Goal: Task Accomplishment & Management: Complete application form

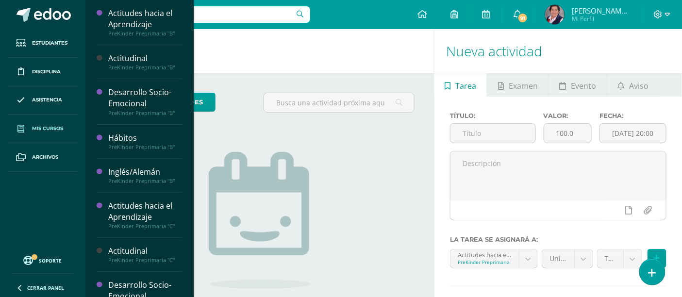
click at [49, 130] on span "Mis cursos" at bounding box center [47, 129] width 31 height 8
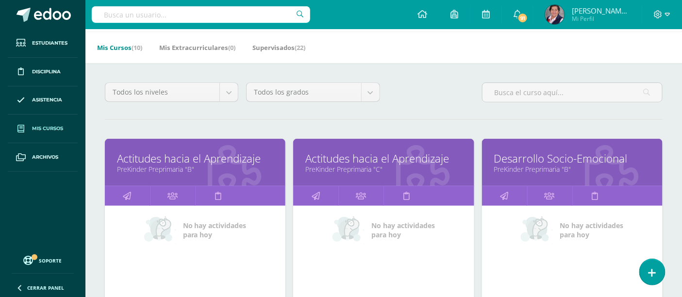
scroll to position [54, 0]
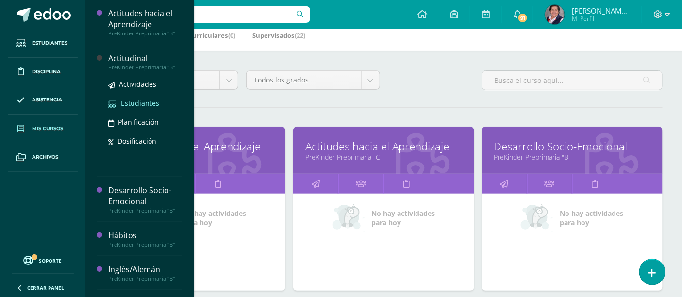
click at [144, 103] on span "Estudiantes" at bounding box center [140, 102] width 38 height 9
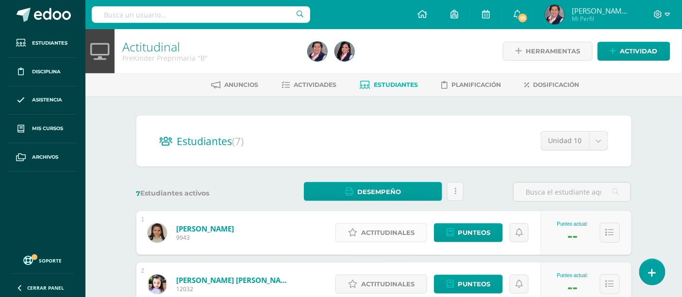
click at [403, 233] on span "Actitudinales" at bounding box center [387, 233] width 53 height 18
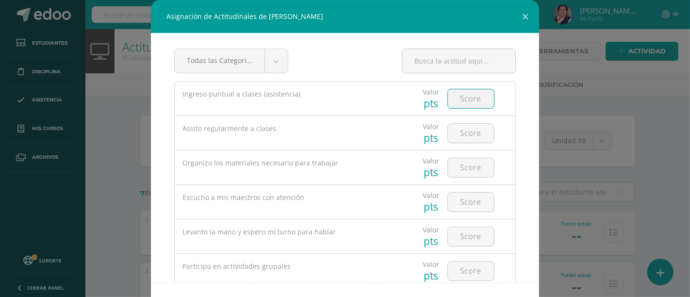
click at [449, 96] on input "number" at bounding box center [471, 98] width 46 height 19
type input "5"
click at [454, 138] on input "number" at bounding box center [471, 133] width 46 height 19
type input "4"
click at [473, 171] on input "number" at bounding box center [471, 167] width 46 height 19
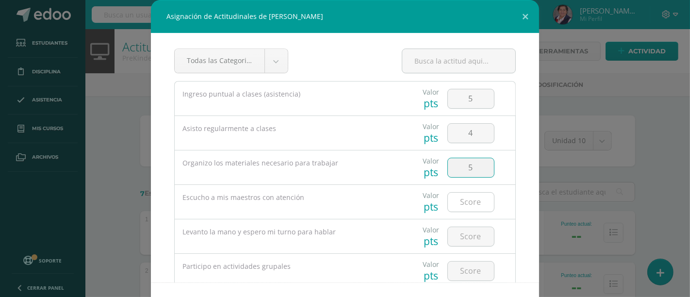
type input "5"
click at [467, 199] on input "number" at bounding box center [471, 202] width 46 height 19
type input "5"
click at [473, 233] on input "number" at bounding box center [471, 236] width 46 height 19
type input "3"
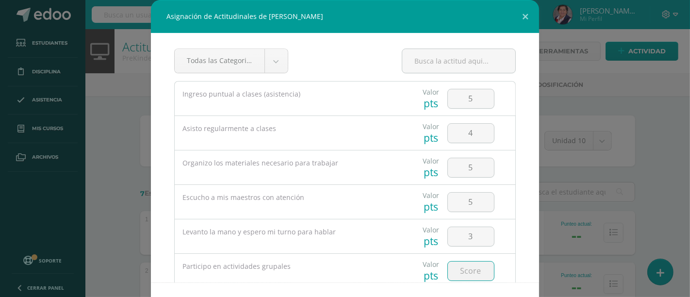
click at [466, 275] on input "number" at bounding box center [471, 270] width 46 height 19
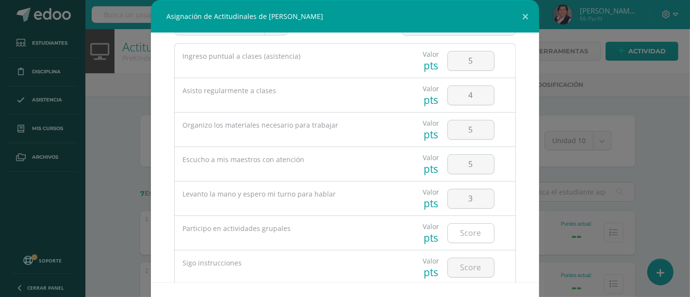
scroll to position [54, 0]
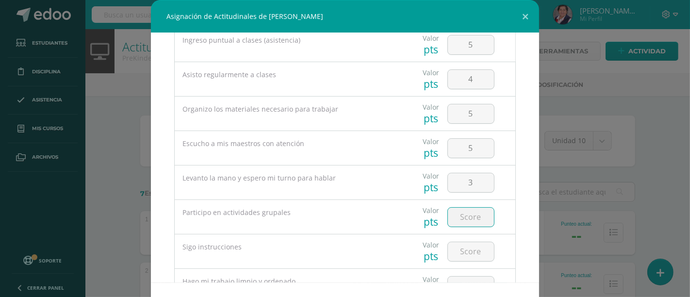
click at [465, 217] on input "number" at bounding box center [471, 217] width 46 height 19
type input "5"
click at [458, 249] on input "number" at bounding box center [471, 251] width 46 height 19
type input "5"
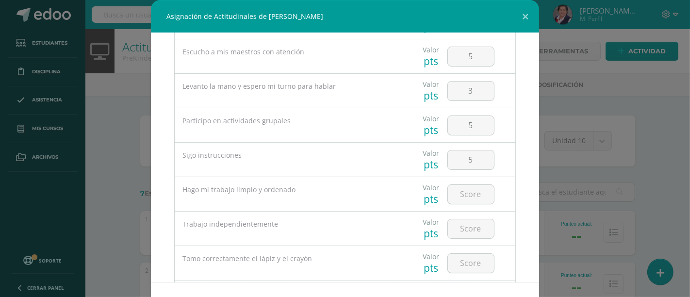
scroll to position [162, 0]
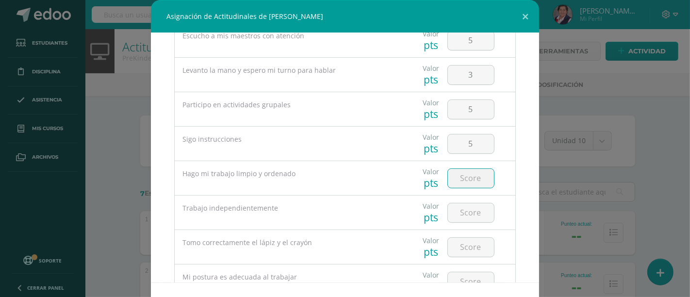
click at [454, 181] on input "number" at bounding box center [471, 178] width 46 height 19
type input "5"
click at [455, 211] on input "number" at bounding box center [471, 212] width 46 height 19
type input "5"
click at [472, 249] on input "number" at bounding box center [471, 247] width 46 height 19
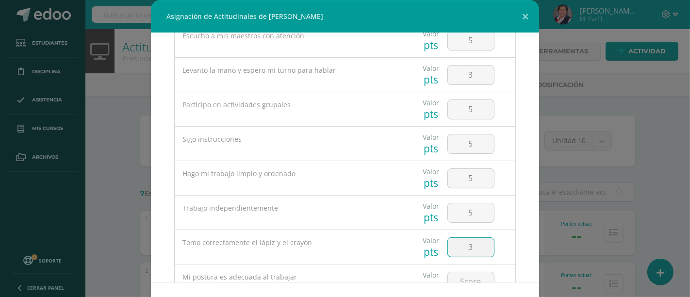
type input "3"
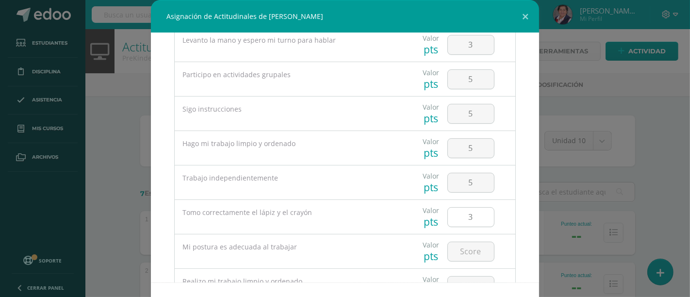
scroll to position [215, 0]
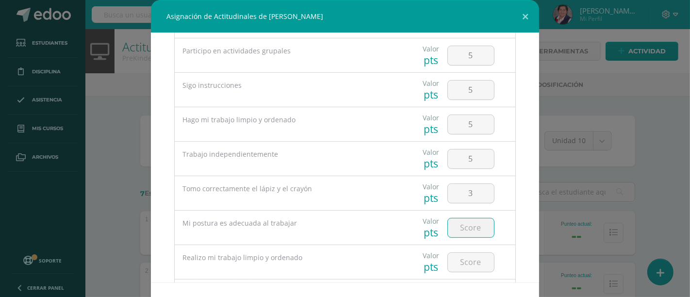
click at [477, 226] on input "number" at bounding box center [471, 227] width 46 height 19
type input "5"
click at [455, 259] on input "number" at bounding box center [471, 262] width 46 height 19
type input "5"
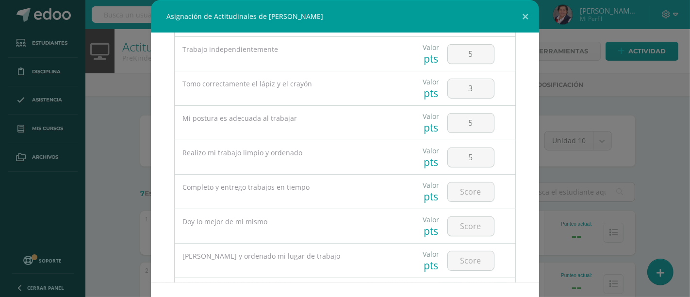
scroll to position [323, 0]
click at [464, 191] on input "number" at bounding box center [471, 189] width 46 height 19
type input "3"
click at [458, 231] on input "number" at bounding box center [471, 223] width 46 height 19
type input "4"
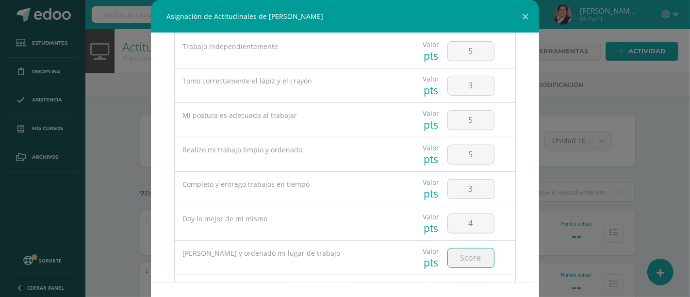
click at [464, 261] on input "number" at bounding box center [471, 257] width 46 height 19
type input "4"
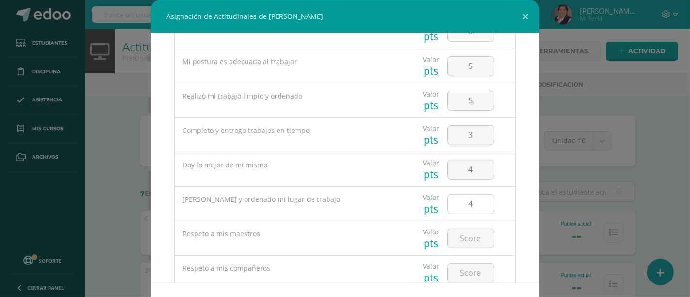
scroll to position [410, 0]
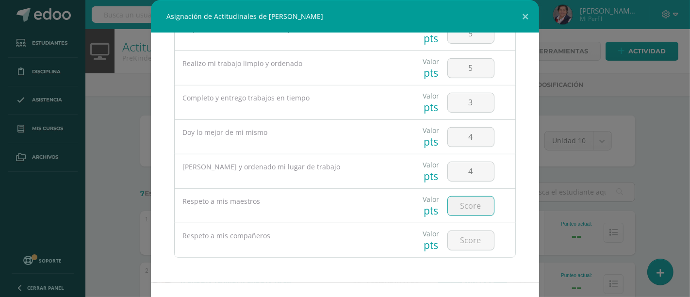
click at [464, 205] on input "number" at bounding box center [471, 205] width 46 height 19
type input "5"
click at [458, 243] on input "number" at bounding box center [471, 240] width 46 height 19
type input "5"
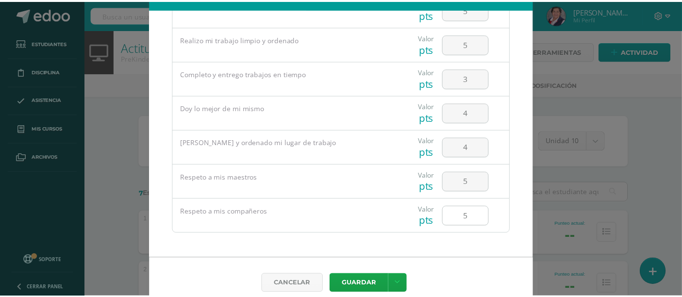
scroll to position [35, 0]
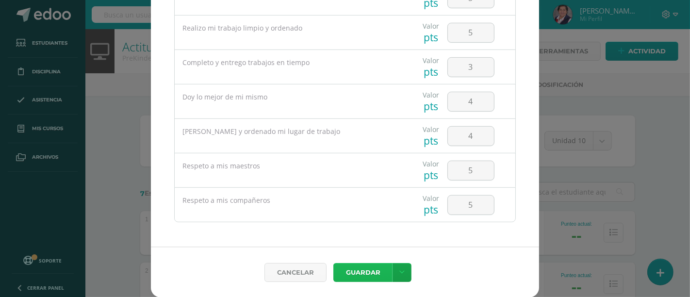
click at [375, 274] on button "Guardar" at bounding box center [362, 272] width 59 height 19
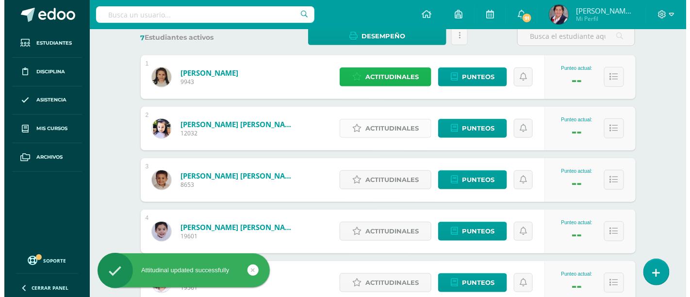
scroll to position [162, 0]
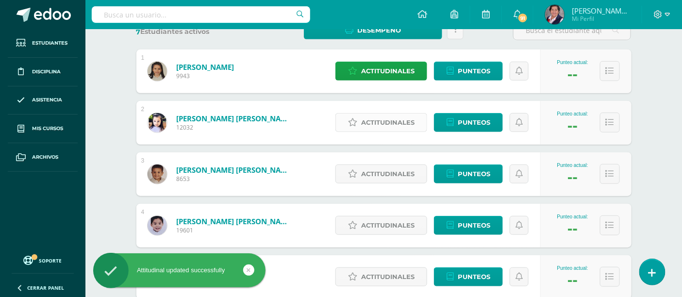
click at [376, 118] on span "Actitudinales" at bounding box center [387, 123] width 53 height 18
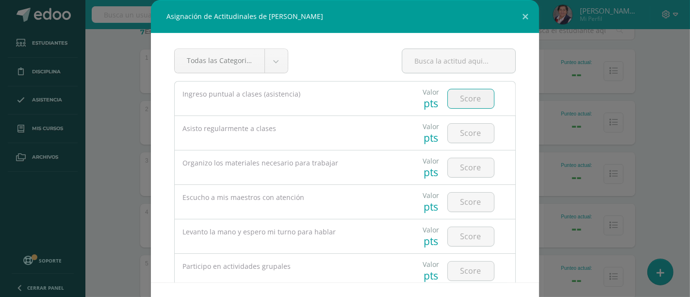
click at [448, 99] on input "number" at bounding box center [471, 98] width 46 height 19
type input "5"
click at [463, 136] on input "number" at bounding box center [471, 133] width 46 height 19
type input "4"
click at [464, 171] on input "number" at bounding box center [471, 167] width 46 height 19
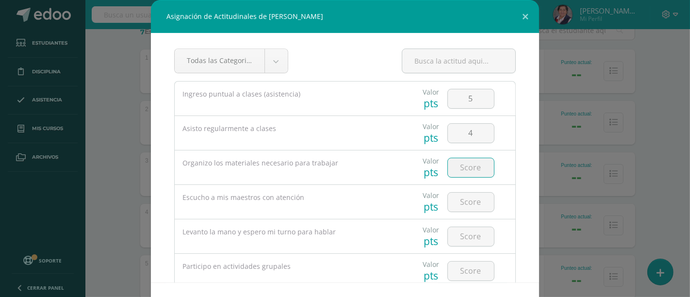
click at [464, 171] on input "number" at bounding box center [471, 167] width 46 height 19
type input "3"
click at [472, 202] on input "number" at bounding box center [471, 202] width 46 height 19
type input "4"
click at [469, 205] on input "4" at bounding box center [471, 202] width 46 height 19
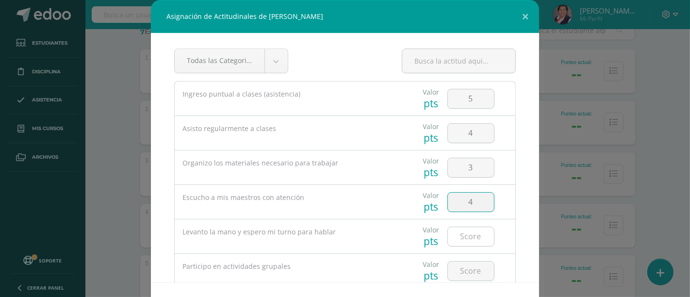
type input "4"
click at [457, 236] on input "number" at bounding box center [471, 236] width 46 height 19
type input "2"
click at [466, 240] on input "2" at bounding box center [471, 236] width 46 height 19
type input "3"
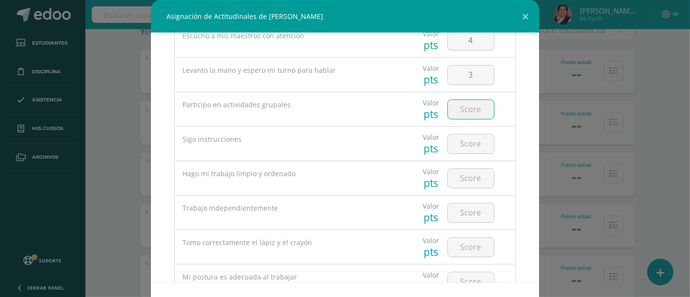
click at [472, 109] on input "number" at bounding box center [471, 109] width 46 height 19
type input "3"
type input "4"
click at [462, 141] on input "number" at bounding box center [471, 143] width 46 height 19
type input "4"
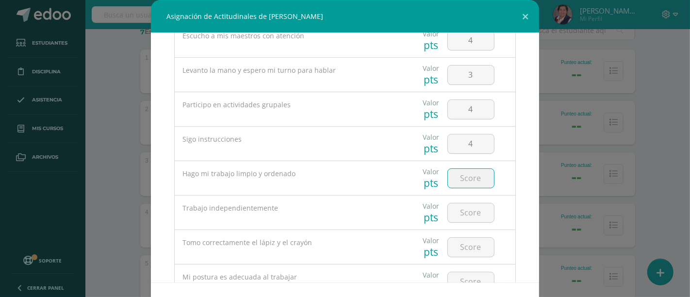
click at [468, 181] on input "number" at bounding box center [471, 178] width 46 height 19
type input "4"
click at [463, 212] on input "number" at bounding box center [471, 212] width 46 height 19
type input "4"
click at [467, 248] on input "number" at bounding box center [471, 247] width 46 height 19
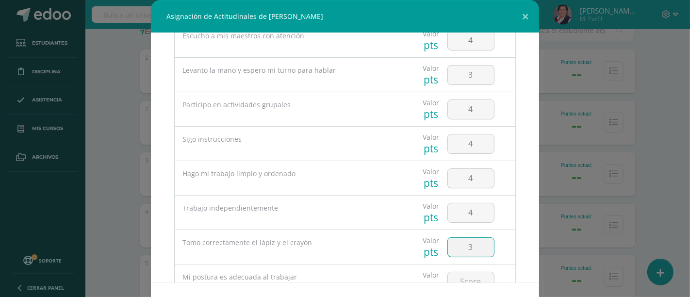
type input "3"
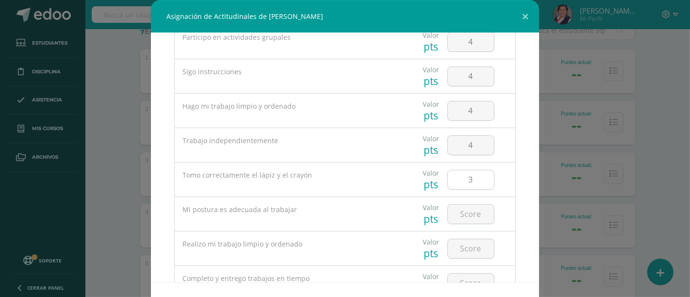
scroll to position [269, 0]
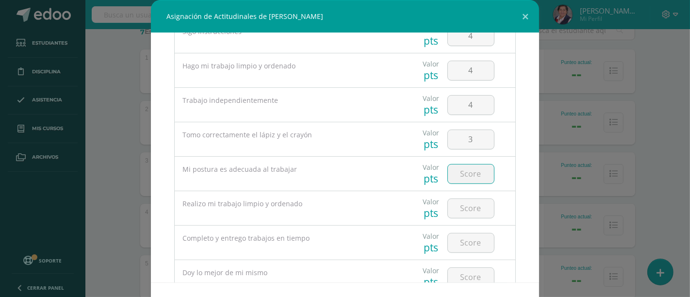
click at [471, 178] on input "number" at bounding box center [471, 173] width 46 height 19
type input "4"
click at [466, 204] on input "number" at bounding box center [471, 208] width 46 height 19
type input "4"
click at [472, 244] on input "number" at bounding box center [471, 242] width 46 height 19
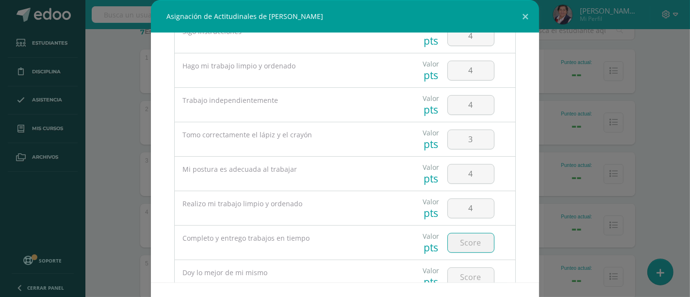
type input "4"
type input "3"
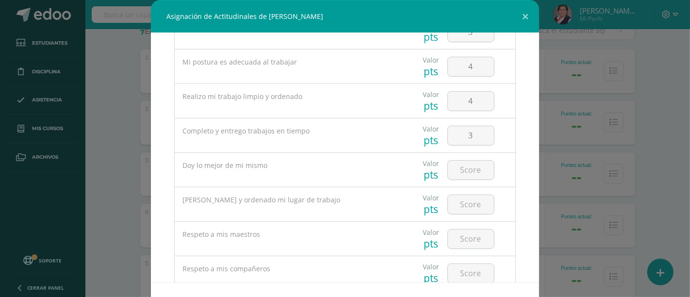
scroll to position [377, 0]
click at [455, 165] on input "number" at bounding box center [471, 169] width 46 height 19
type input "4"
click at [457, 204] on input "number" at bounding box center [471, 204] width 46 height 19
type input "5"
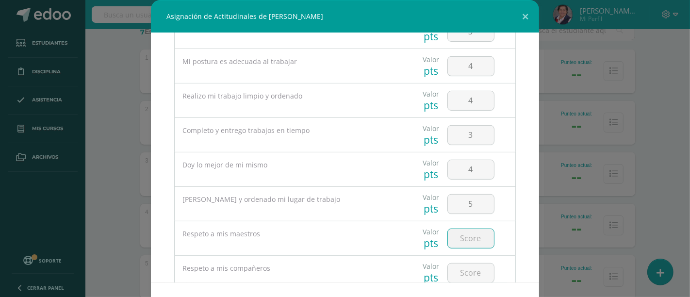
click at [466, 240] on input "number" at bounding box center [471, 238] width 46 height 19
type input "5"
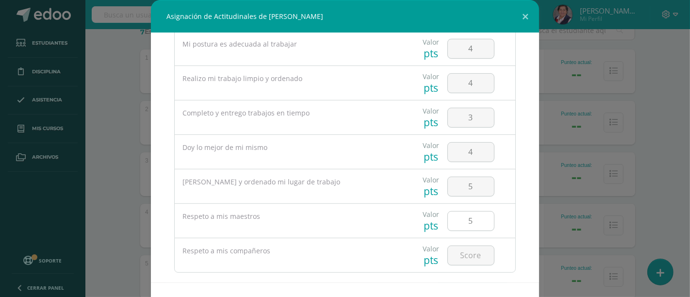
scroll to position [410, 0]
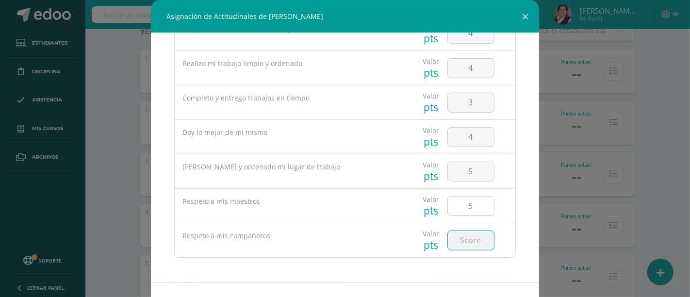
click at [466, 240] on input "number" at bounding box center [471, 240] width 46 height 19
type input "5"
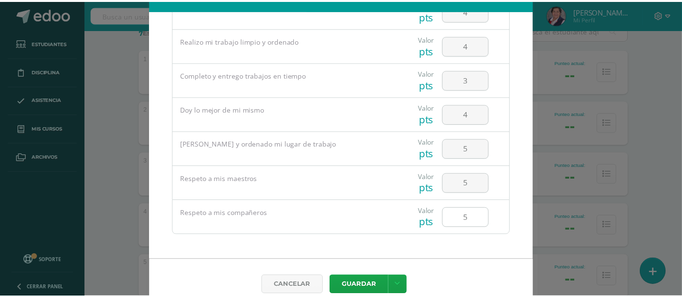
scroll to position [35, 0]
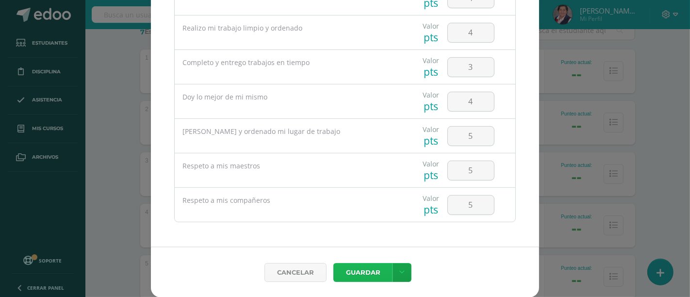
click at [359, 263] on button "Guardar" at bounding box center [362, 272] width 59 height 19
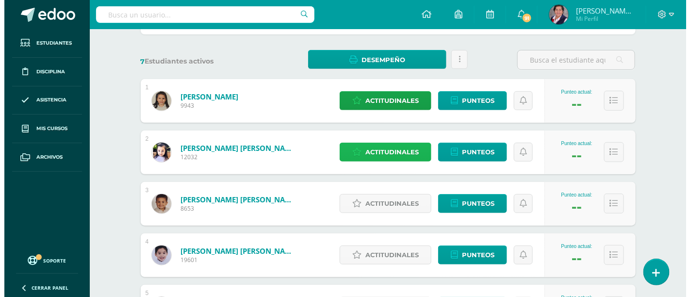
scroll to position [108, 0]
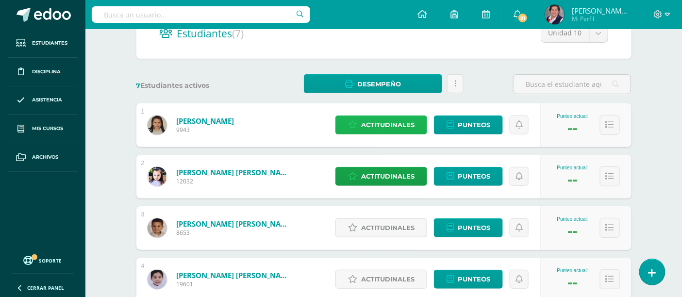
click at [394, 124] on span "Actitudinales" at bounding box center [387, 125] width 53 height 18
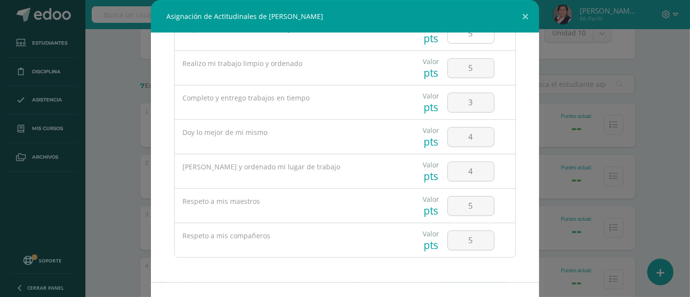
scroll to position [35, 0]
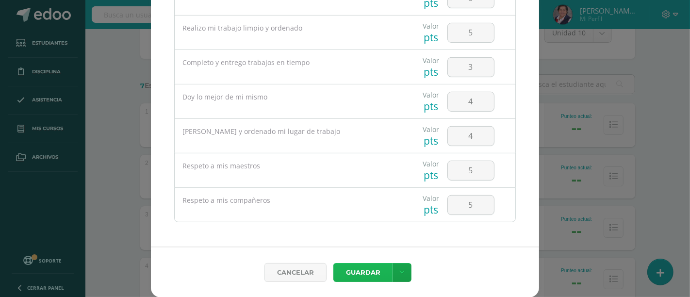
click at [374, 277] on button "Guardar" at bounding box center [362, 272] width 59 height 19
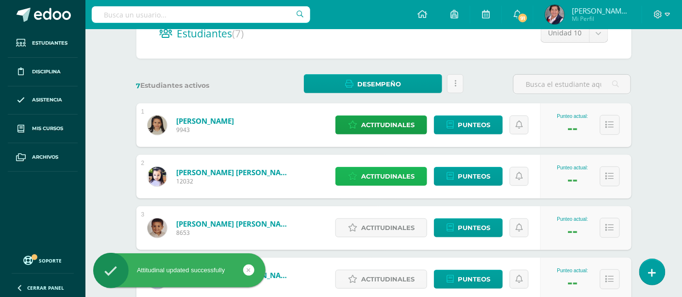
click at [394, 177] on span "Actitudinales" at bounding box center [387, 176] width 53 height 18
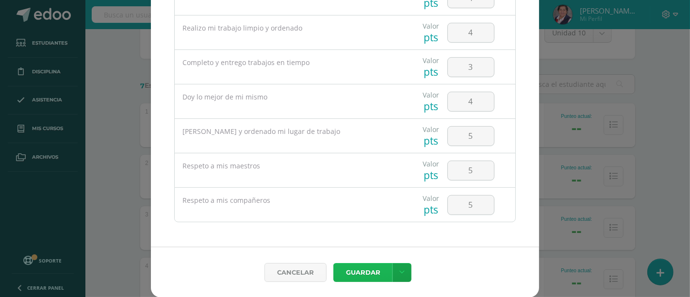
click at [366, 268] on button "Guardar" at bounding box center [362, 272] width 59 height 19
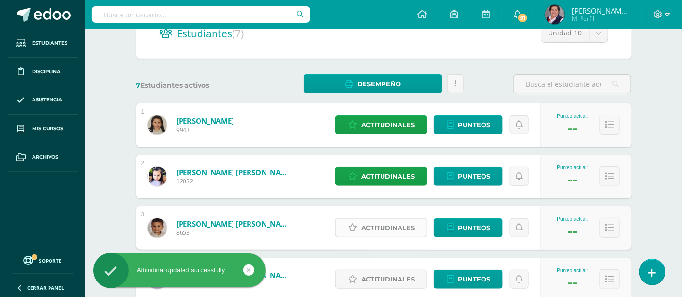
click at [379, 229] on span "Actitudinales" at bounding box center [387, 228] width 53 height 18
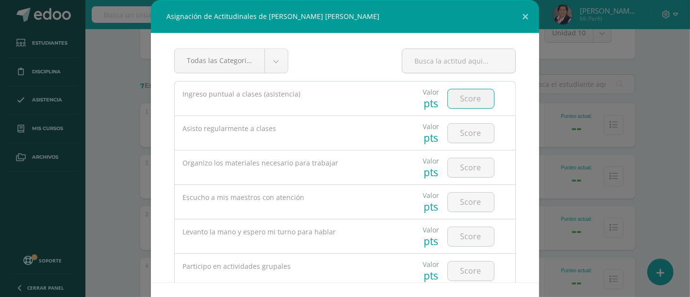
click at [466, 101] on input "number" at bounding box center [471, 98] width 46 height 19
type input "5"
click at [461, 136] on input "number" at bounding box center [471, 133] width 46 height 19
type input "4"
click at [468, 171] on input "number" at bounding box center [471, 167] width 46 height 19
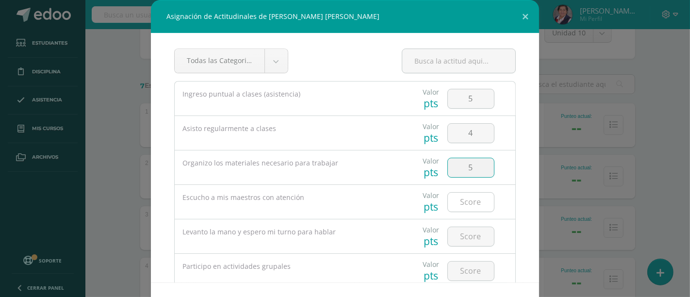
type input "5"
click at [466, 201] on input "number" at bounding box center [471, 202] width 46 height 19
type input "5"
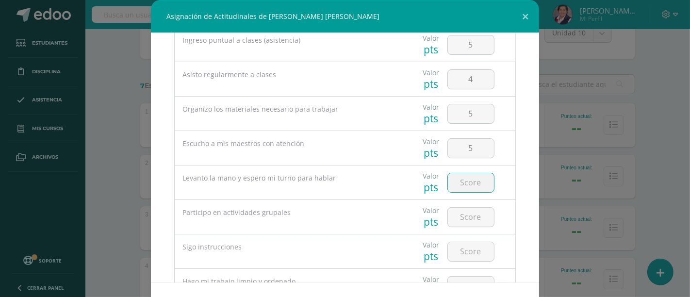
click at [456, 183] on input "number" at bounding box center [471, 182] width 46 height 19
type input "3"
click at [463, 219] on input "number" at bounding box center [471, 217] width 46 height 19
type input "5"
click at [459, 251] on input "number" at bounding box center [471, 251] width 46 height 19
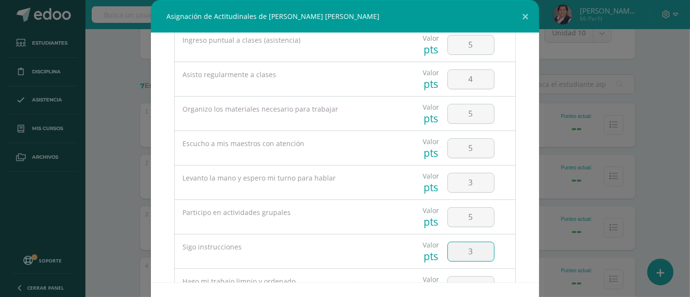
type input "3"
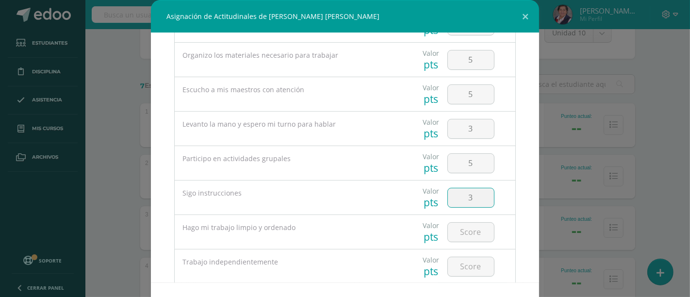
click at [471, 203] on input "3" at bounding box center [471, 197] width 46 height 19
type input "4"
click at [457, 233] on input "number" at bounding box center [471, 232] width 46 height 19
type input "4"
click at [459, 266] on input "number" at bounding box center [471, 266] width 46 height 19
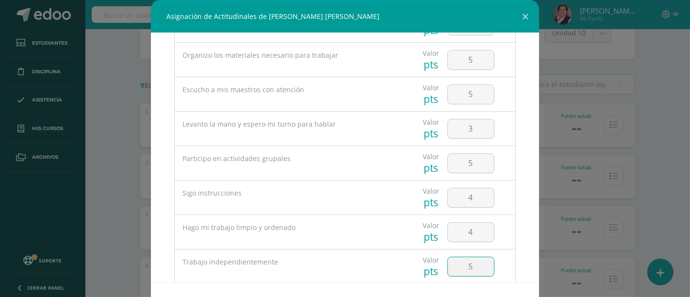
type input "5"
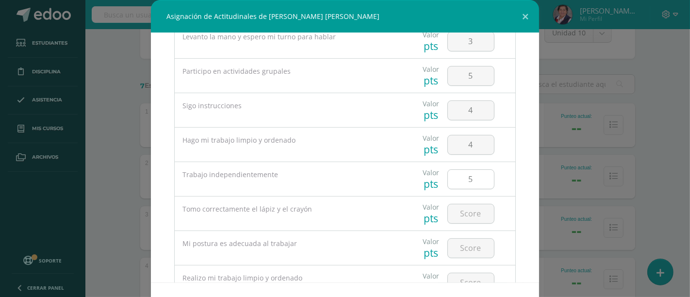
scroll to position [215, 0]
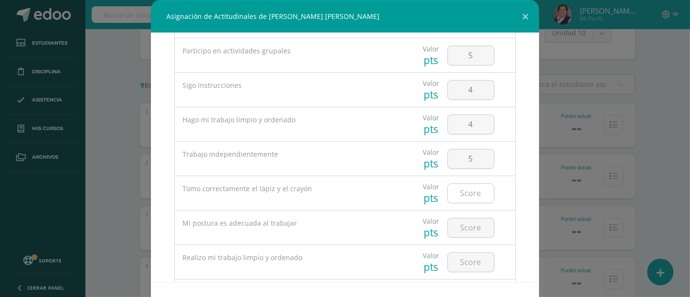
click at [461, 199] on input "number" at bounding box center [471, 193] width 46 height 19
type input "3"
click at [469, 224] on input "number" at bounding box center [471, 227] width 46 height 19
type input "3"
click at [464, 264] on input "number" at bounding box center [471, 262] width 46 height 19
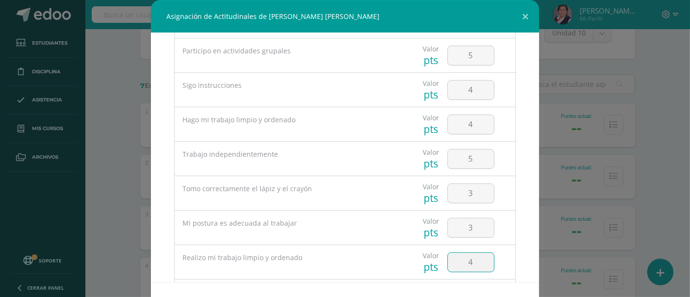
type input "4"
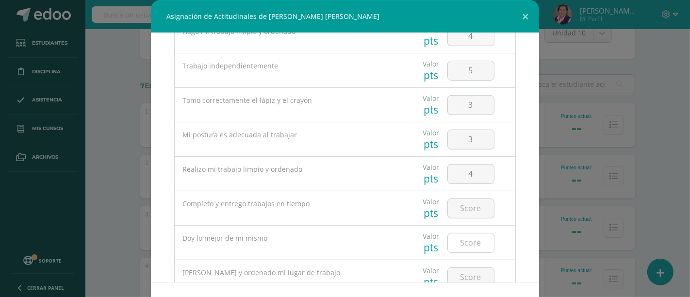
scroll to position [323, 0]
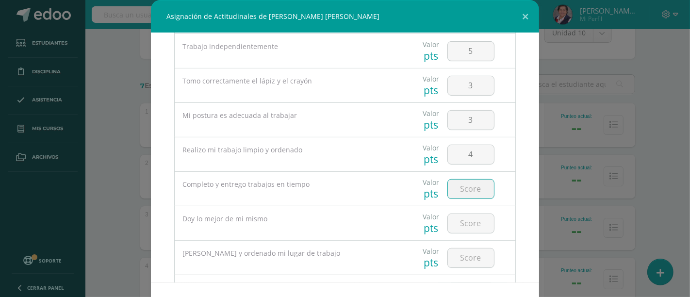
click at [469, 194] on input "number" at bounding box center [471, 189] width 46 height 19
type input "4"
click at [459, 226] on input "number" at bounding box center [471, 223] width 46 height 19
type input "4"
click at [457, 261] on input "number" at bounding box center [471, 257] width 46 height 19
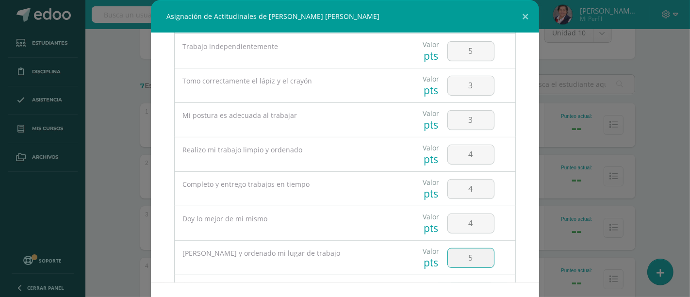
type input "5"
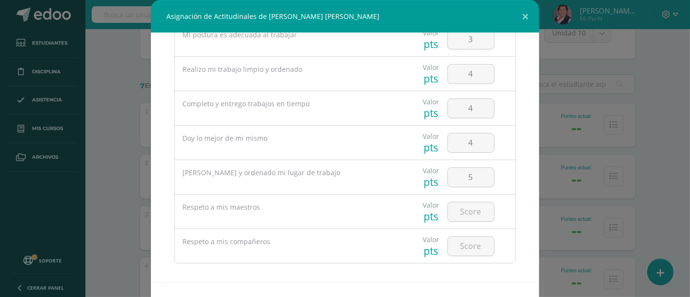
scroll to position [410, 0]
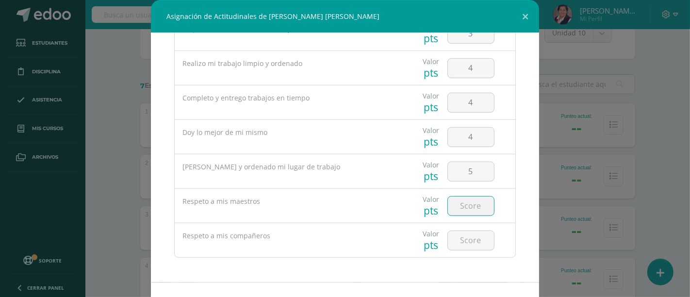
click at [467, 212] on input "number" at bounding box center [471, 205] width 46 height 19
type input "5"
click at [470, 239] on input "number" at bounding box center [471, 240] width 46 height 19
type input "5"
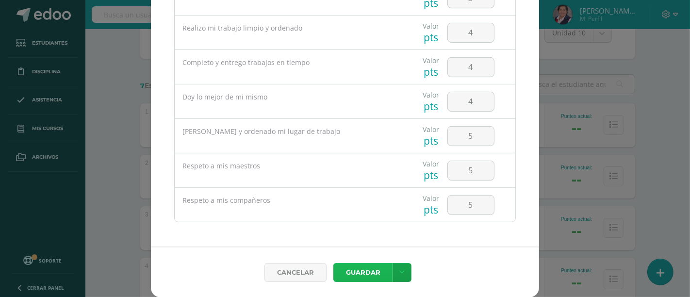
click at [383, 274] on button "Guardar" at bounding box center [362, 272] width 59 height 19
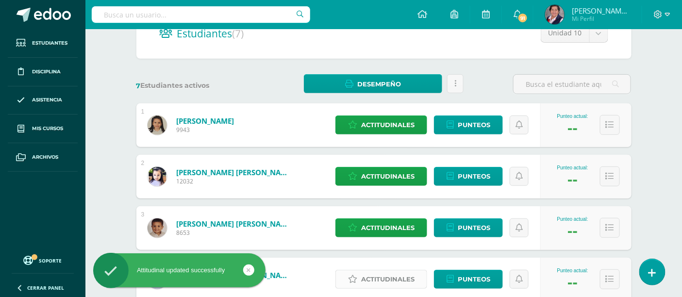
click at [395, 274] on span "Actitudinales" at bounding box center [387, 279] width 53 height 18
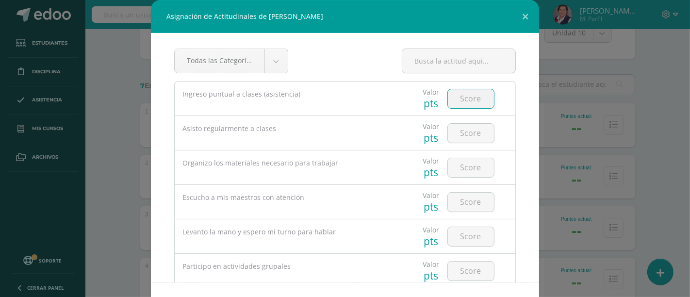
click at [448, 99] on input "number" at bounding box center [471, 98] width 46 height 19
type input "4"
click at [457, 129] on input "number" at bounding box center [471, 133] width 46 height 19
type input "4"
click at [453, 166] on input "number" at bounding box center [471, 167] width 46 height 19
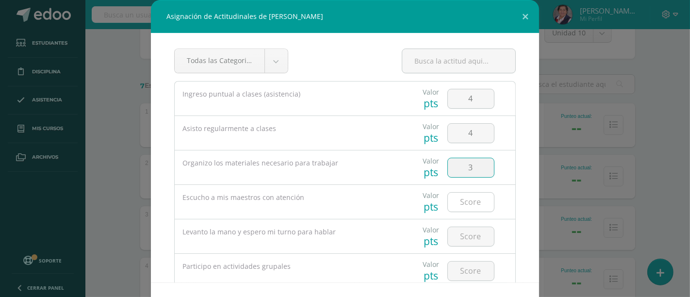
type input "3"
click at [463, 199] on input "number" at bounding box center [471, 202] width 46 height 19
type input "3"
click at [464, 235] on input "number" at bounding box center [471, 236] width 46 height 19
type input "3"
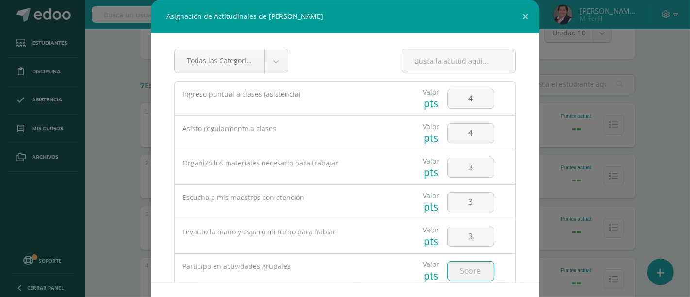
click at [468, 268] on input "number" at bounding box center [471, 270] width 46 height 19
type input "5"
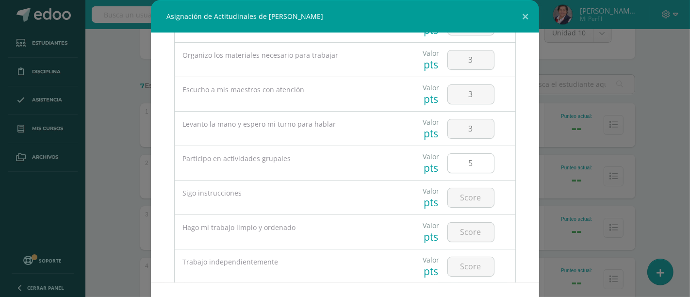
scroll to position [162, 0]
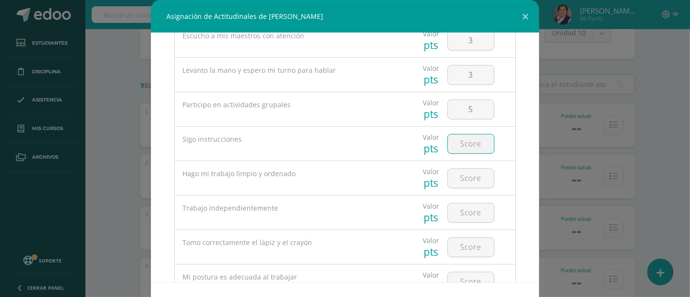
click at [473, 147] on input "number" at bounding box center [471, 143] width 46 height 19
type input "3"
click at [455, 180] on input "number" at bounding box center [471, 178] width 46 height 19
type input "3"
click at [458, 209] on input "number" at bounding box center [471, 212] width 46 height 19
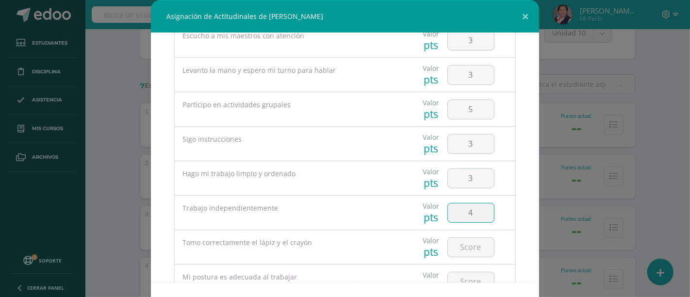
type input "4"
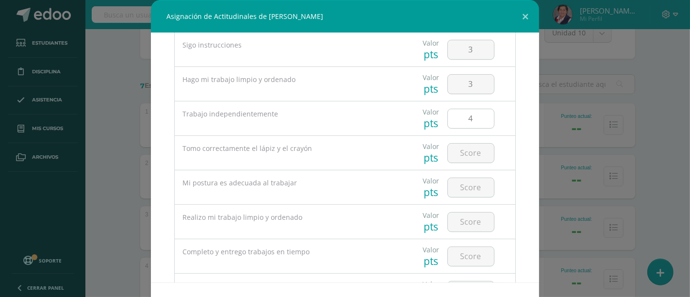
scroll to position [269, 0]
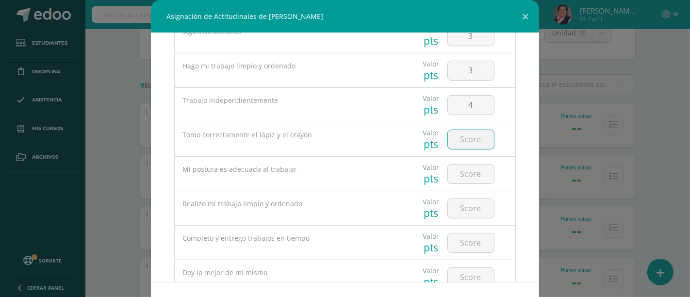
click at [463, 139] on input "number" at bounding box center [471, 139] width 46 height 19
type input "3"
click at [463, 168] on input "number" at bounding box center [471, 173] width 46 height 19
type input "4"
type input "3"
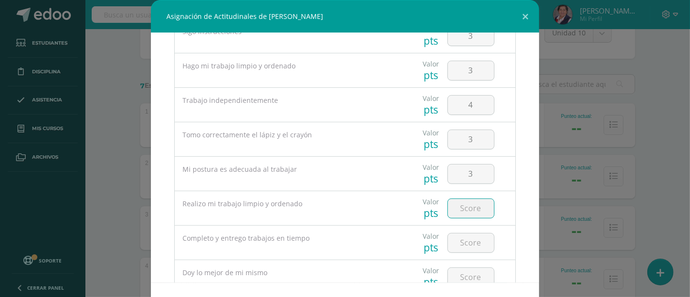
click at [460, 209] on input "number" at bounding box center [471, 208] width 46 height 19
type input "3"
click at [458, 238] on input "number" at bounding box center [471, 242] width 46 height 19
type input "3"
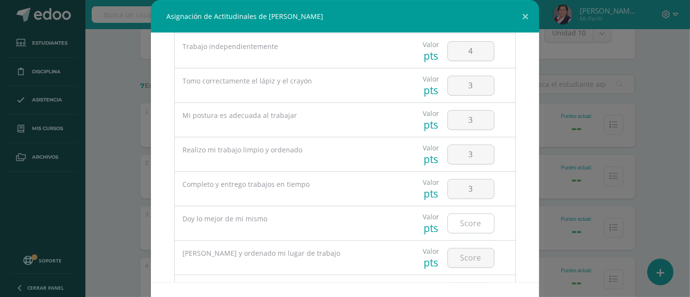
scroll to position [377, 0]
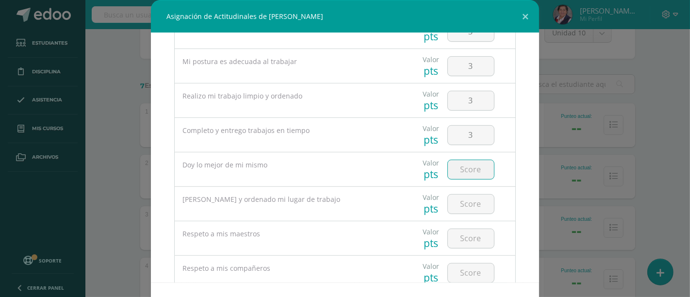
click at [461, 171] on input "number" at bounding box center [471, 169] width 46 height 19
type input "3"
click at [459, 201] on input "number" at bounding box center [471, 204] width 46 height 19
type input "3"
click at [458, 240] on input "number" at bounding box center [471, 238] width 46 height 19
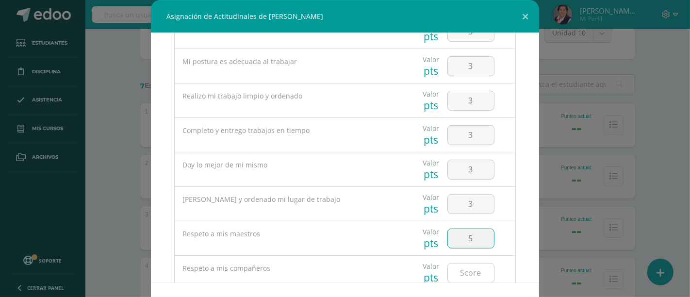
type input "5"
click at [466, 271] on input "number" at bounding box center [471, 272] width 46 height 19
type input "5"
click at [462, 65] on input "3" at bounding box center [471, 66] width 46 height 19
type input "2"
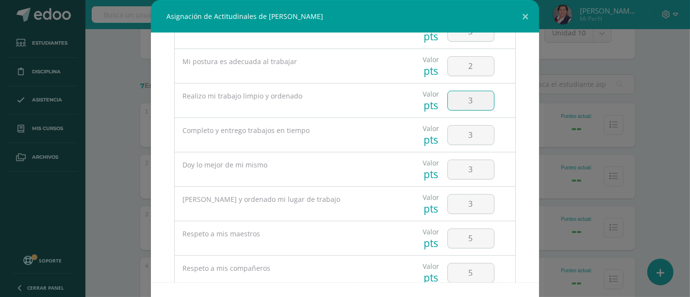
click at [463, 98] on input "3" at bounding box center [471, 100] width 46 height 19
type input "2"
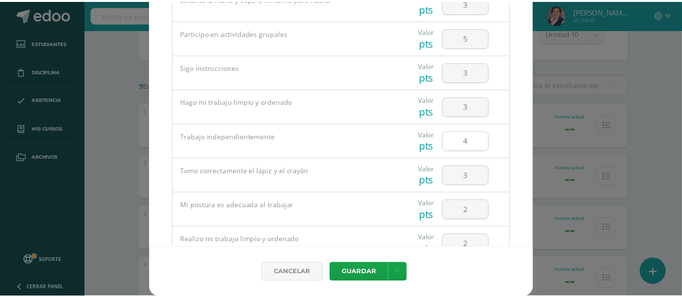
scroll to position [195, 0]
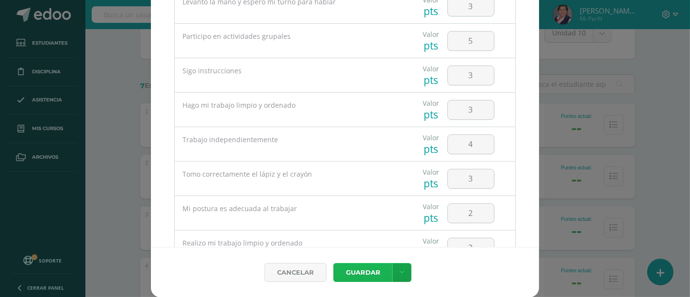
click at [360, 270] on button "Guardar" at bounding box center [362, 272] width 59 height 19
